Goal: Task Accomplishment & Management: Use online tool/utility

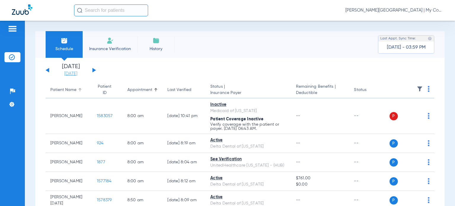
drag, startPoint x: 56, startPoint y: 92, endPoint x: 65, endPoint y: 76, distance: 18.7
click at [56, 92] on div "Patient Name" at bounding box center [63, 90] width 26 height 6
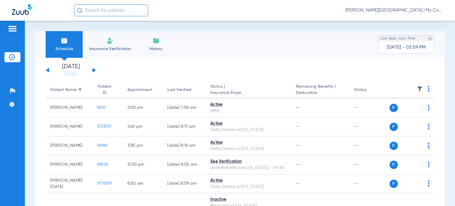
click at [419, 12] on span "[PERSON_NAME][GEOGRAPHIC_DATA] | My Community Dental Centers" at bounding box center [394, 10] width 98 height 6
click at [414, 22] on span "Account Selection" at bounding box center [420, 21] width 33 height 4
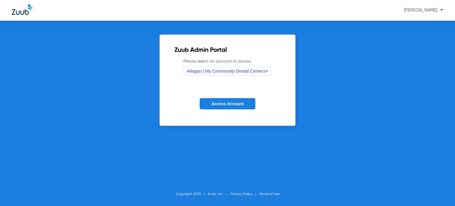
click at [228, 72] on span "Allegan | My Community Dental Centers" at bounding box center [225, 70] width 79 height 5
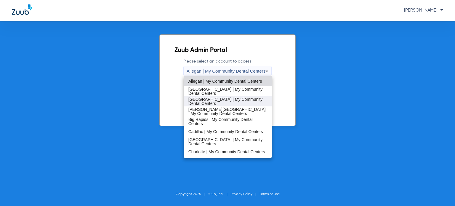
click at [216, 103] on span "[GEOGRAPHIC_DATA] | My Community Dental Centers" at bounding box center [227, 101] width 79 height 8
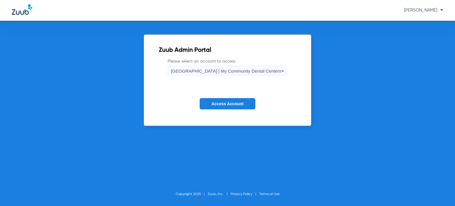
click at [220, 105] on span "Access Account" at bounding box center [227, 103] width 32 height 5
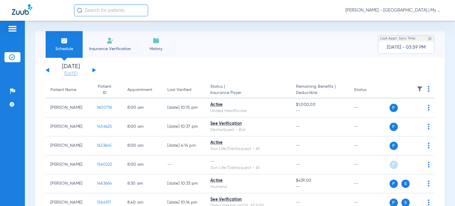
click at [70, 74] on link "[DATE]" at bounding box center [71, 74] width 36 height 6
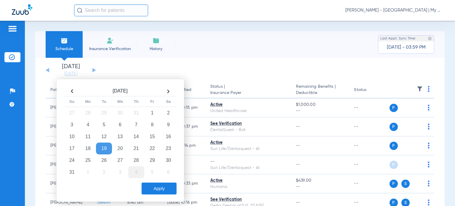
drag, startPoint x: 122, startPoint y: 160, endPoint x: 130, endPoint y: 167, distance: 10.4
click at [121, 160] on td "27" at bounding box center [120, 160] width 16 height 12
click at [157, 184] on button "Apply" at bounding box center [158, 188] width 35 height 12
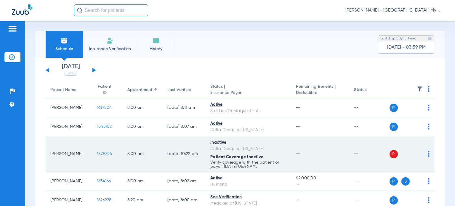
click at [46, 152] on td "[PERSON_NAME]" at bounding box center [69, 154] width 46 height 36
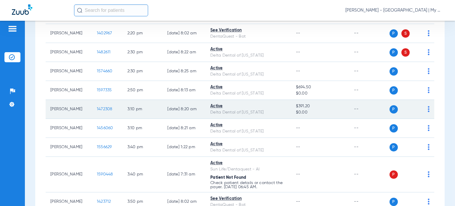
scroll to position [562, 0]
click at [97, 111] on span "1472308" at bounding box center [105, 109] width 16 height 4
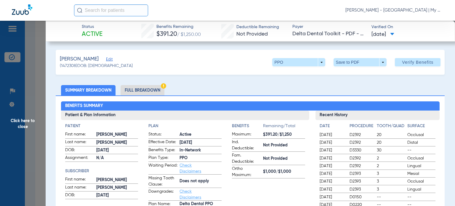
click at [142, 91] on li "Full Breakdown" at bounding box center [142, 90] width 44 height 10
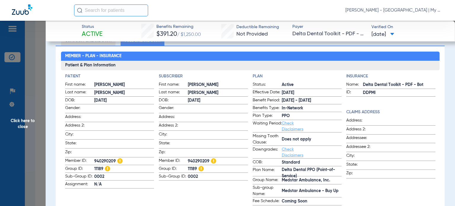
scroll to position [59, 0]
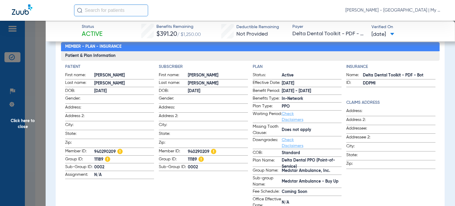
click at [323, 149] on label "Downgrades: Check Disclaimers" at bounding box center [296, 143] width 89 height 12
click at [294, 145] on link "Check Disclaimers" at bounding box center [292, 143] width 22 height 10
drag, startPoint x: 294, startPoint y: 186, endPoint x: 210, endPoint y: 167, distance: 86.2
click at [294, 186] on label "Sub-group Name: Medstar Ambulance - Buy Up" at bounding box center [296, 181] width 89 height 13
click at [22, 122] on span "Click here to close" at bounding box center [23, 124] width 46 height 206
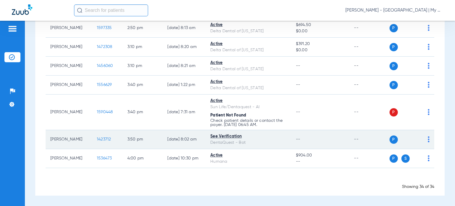
scroll to position [628, 0]
click at [101, 138] on span "1423712" at bounding box center [104, 139] width 14 height 4
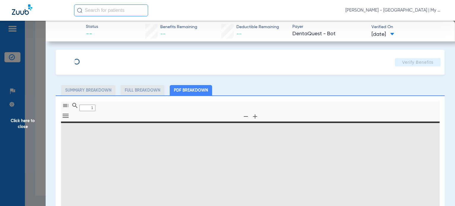
type input "0"
select select "page-width"
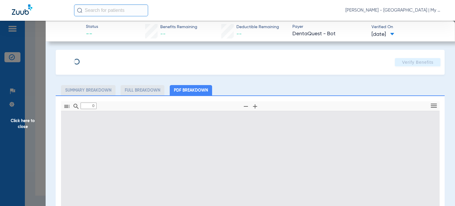
type input "1"
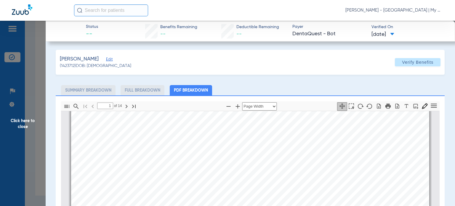
scroll to position [151, 0]
click at [30, 123] on span "Click here to close" at bounding box center [23, 124] width 46 height 206
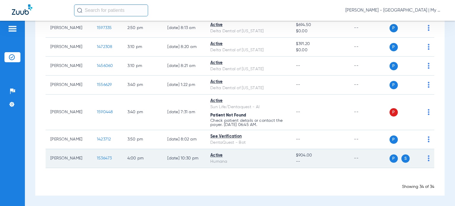
click at [101, 156] on span "1536473" at bounding box center [104, 158] width 15 height 4
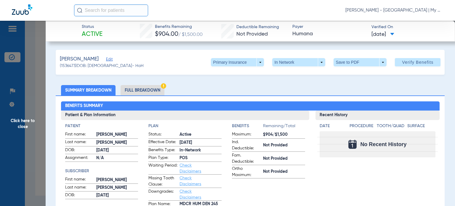
click at [279, 88] on ul "Summary Breakdown Full Breakdown" at bounding box center [250, 90] width 389 height 10
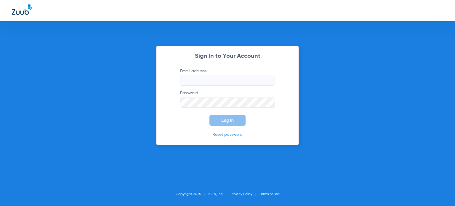
type input "[EMAIL_ADDRESS][DOMAIN_NAME]"
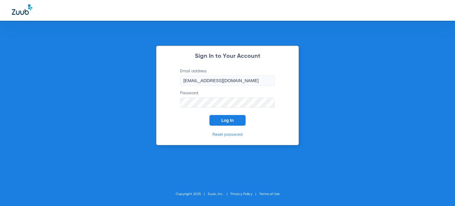
click at [427, 81] on div "Sign In to Your Account Email address [EMAIL_ADDRESS][DOMAIN_NAME] Password Log…" at bounding box center [227, 103] width 455 height 206
